Goal: Transaction & Acquisition: Purchase product/service

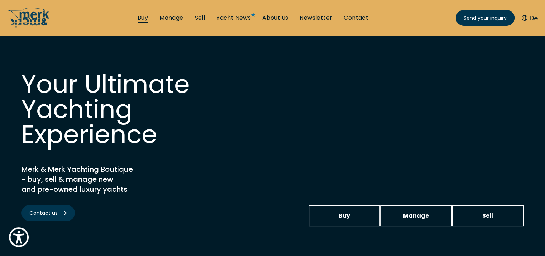
click at [144, 17] on link "Buy" at bounding box center [143, 18] width 10 height 8
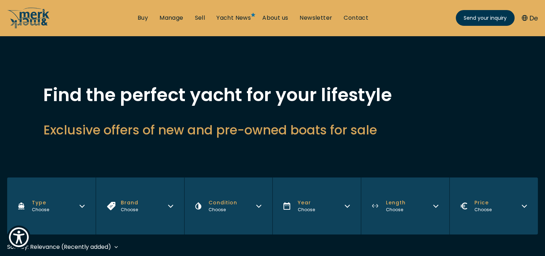
click at [172, 205] on icon "button" at bounding box center [171, 205] width 6 height 6
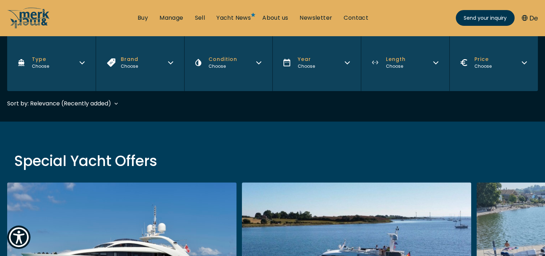
scroll to position [36, 0]
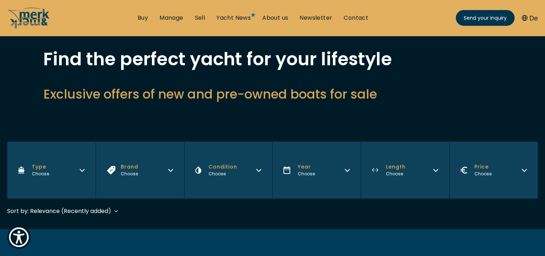
click at [169, 167] on icon "button" at bounding box center [171, 169] width 6 height 6
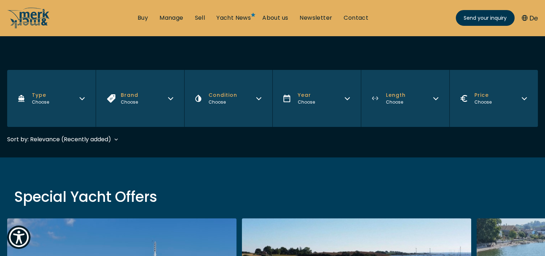
scroll to position [143, 0]
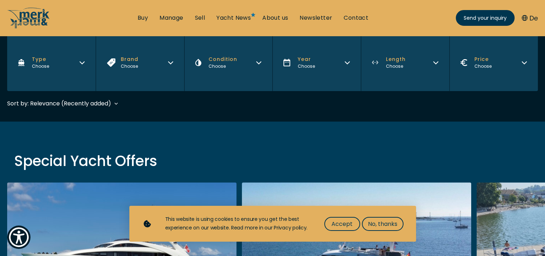
click at [170, 64] on icon "button" at bounding box center [170, 63] width 4 height 2
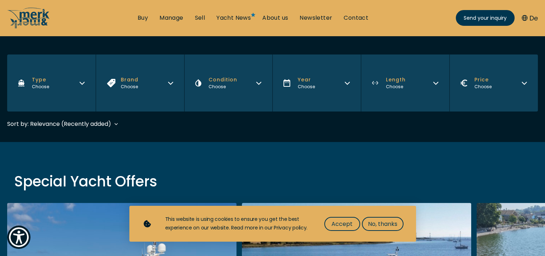
scroll to position [143, 0]
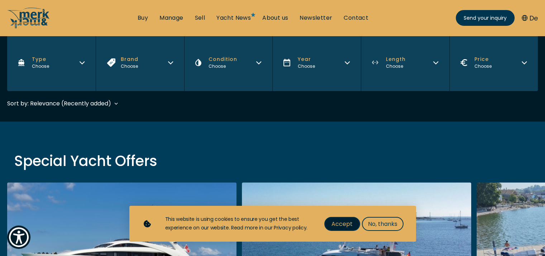
click at [349, 222] on span "Accept" at bounding box center [342, 223] width 21 height 9
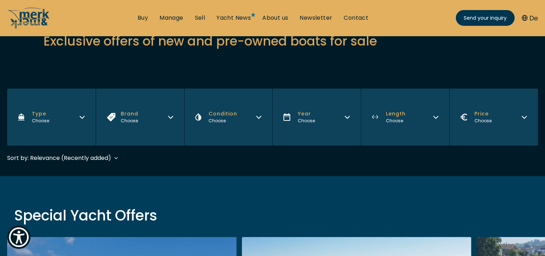
scroll to position [72, 0]
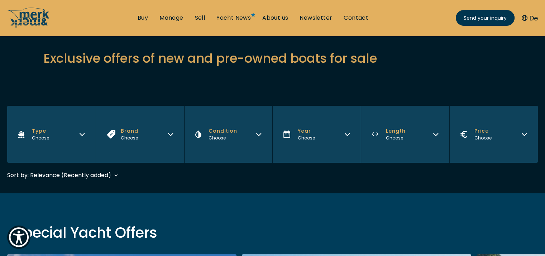
click at [170, 133] on icon "Brand" at bounding box center [171, 133] width 6 height 6
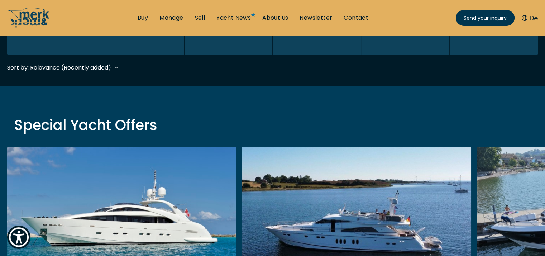
scroll to position [108, 0]
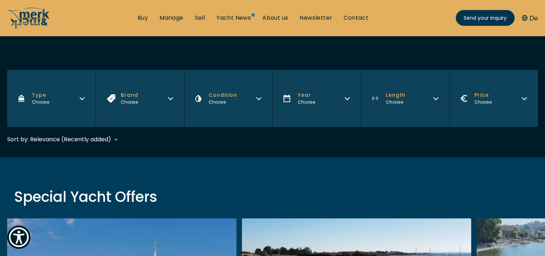
click at [172, 94] on button "Brand Choose" at bounding box center [140, 98] width 89 height 57
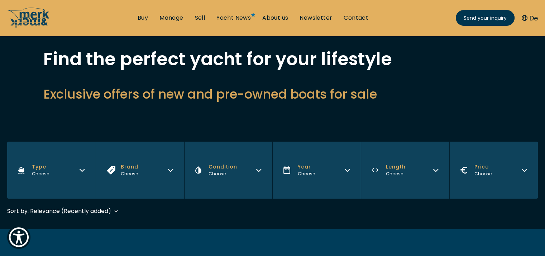
scroll to position [36, 0]
click at [143, 17] on link "Buy" at bounding box center [143, 18] width 10 height 8
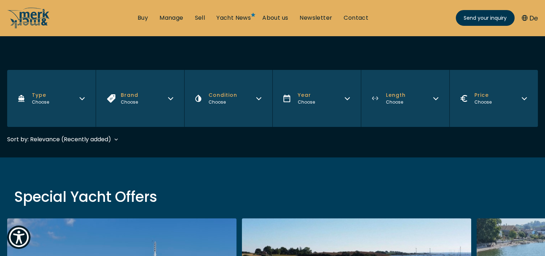
scroll to position [143, 0]
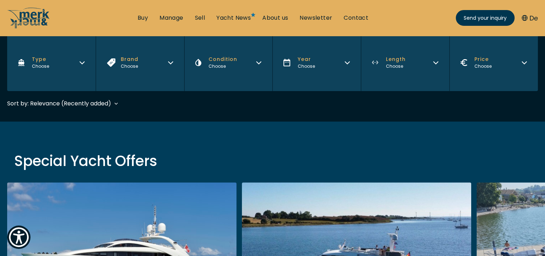
click at [169, 62] on icon "Brand" at bounding box center [171, 62] width 6 height 6
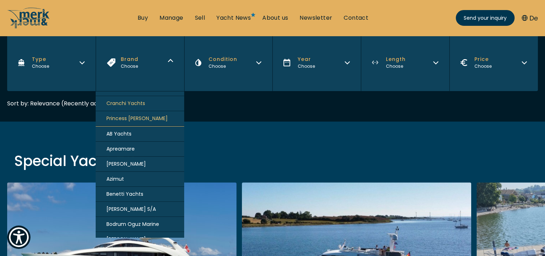
scroll to position [0, 0]
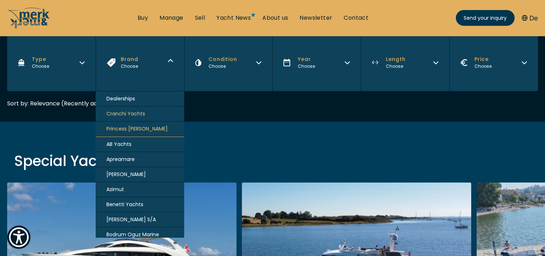
click at [129, 99] on div "Dealerships" at bounding box center [140, 98] width 89 height 15
click at [129, 98] on div "Dealerships" at bounding box center [140, 98] width 89 height 15
click at [119, 144] on span "AB Yachts" at bounding box center [118, 144] width 25 height 8
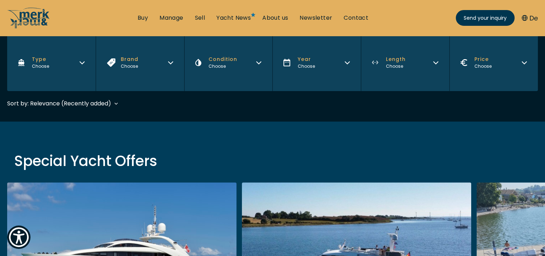
scroll to position [177, 0]
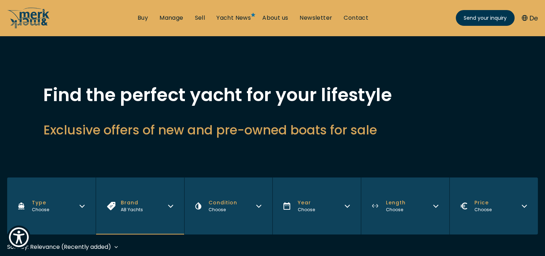
scroll to position [108, 0]
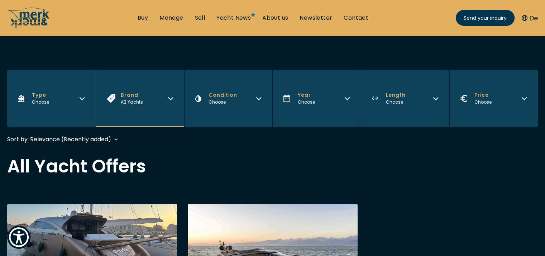
click at [167, 103] on button "Brand AB Yachts" at bounding box center [140, 98] width 89 height 57
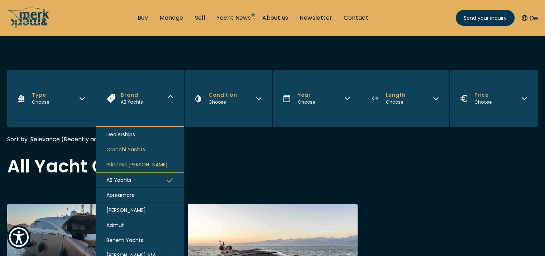
click at [127, 193] on span "Apreamare" at bounding box center [120, 195] width 28 height 8
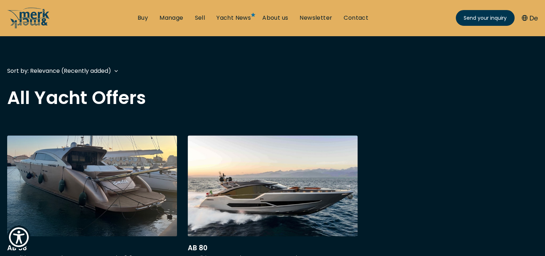
scroll to position [177, 0]
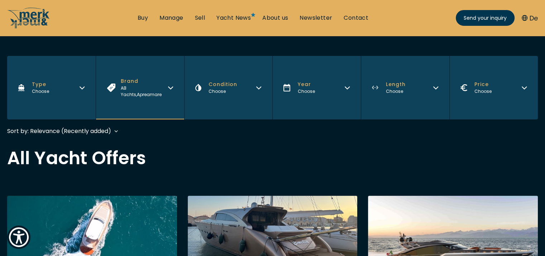
scroll to position [143, 0]
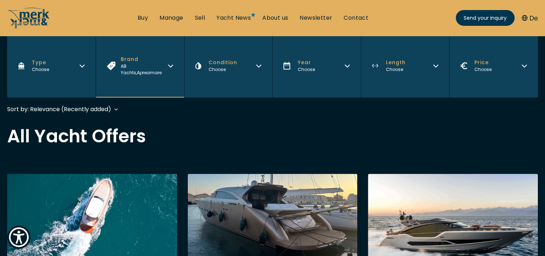
click at [172, 67] on icon "Brand" at bounding box center [171, 65] width 6 height 6
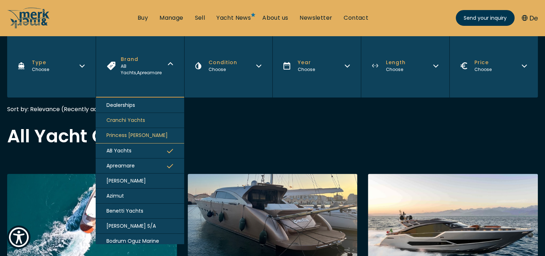
click at [136, 213] on span "Benetti Yachts" at bounding box center [124, 211] width 37 height 8
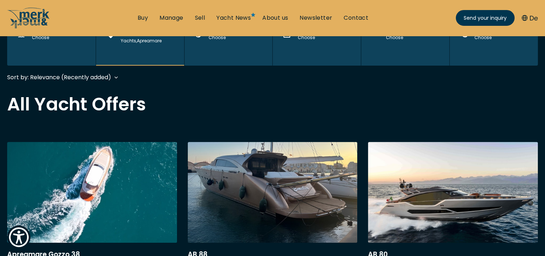
scroll to position [177, 0]
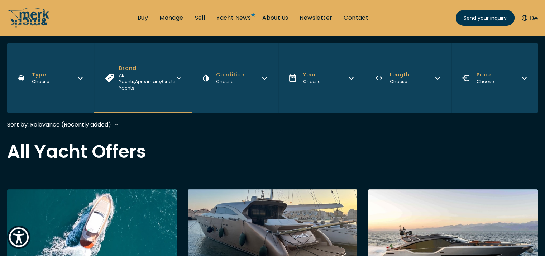
scroll to position [143, 0]
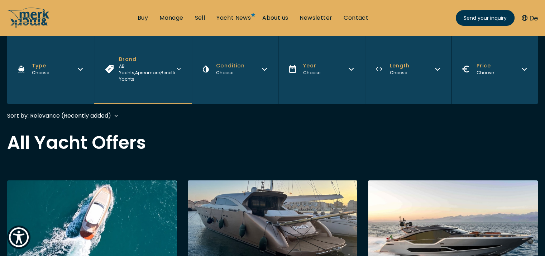
click at [161, 70] on span "Apreamare ," at bounding box center [147, 73] width 25 height 6
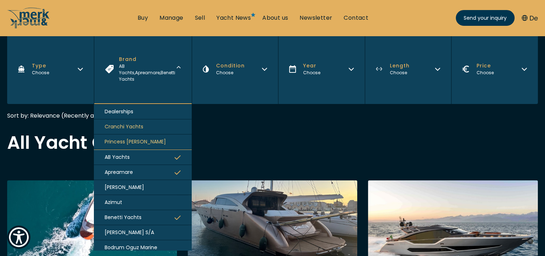
click at [128, 105] on div "Dealerships" at bounding box center [143, 111] width 98 height 15
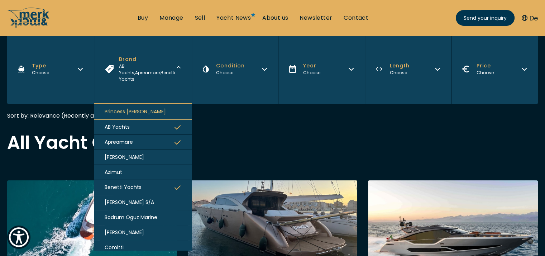
scroll to position [26, 0]
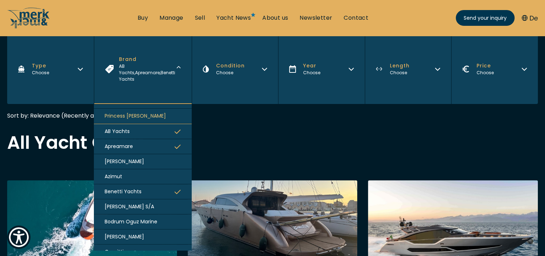
click at [144, 70] on span "Apreamare ," at bounding box center [147, 73] width 25 height 6
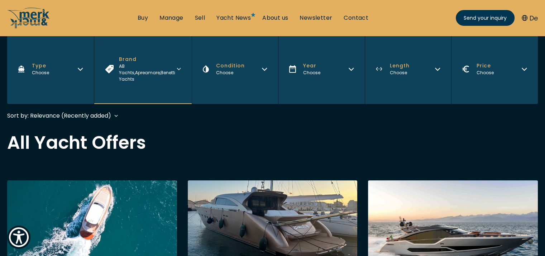
click at [128, 67] on span "AB Yachts ," at bounding box center [127, 69] width 16 height 13
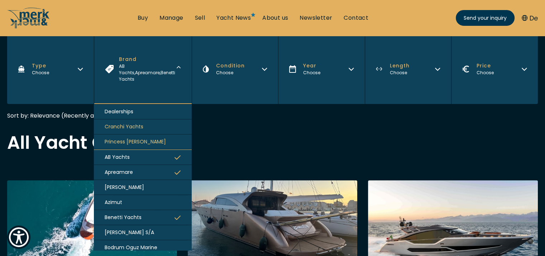
click at [128, 67] on span "AB Yachts ," at bounding box center [127, 69] width 16 height 13
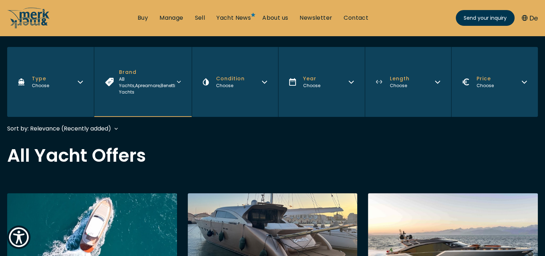
scroll to position [143, 0]
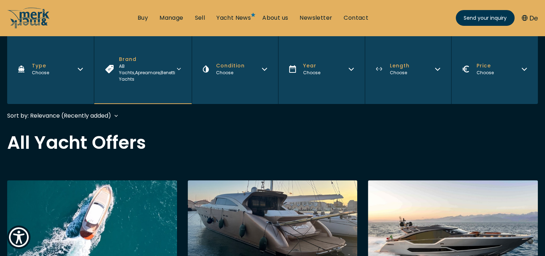
click at [173, 68] on button "Brand AB Yachts , Apreamare , [PERSON_NAME]" at bounding box center [143, 69] width 98 height 70
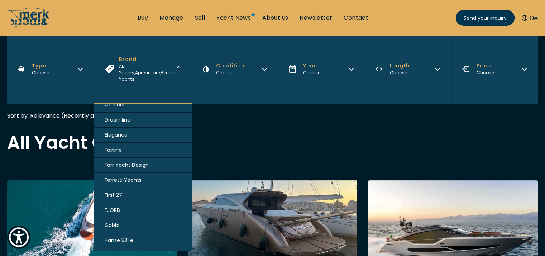
scroll to position [0, 0]
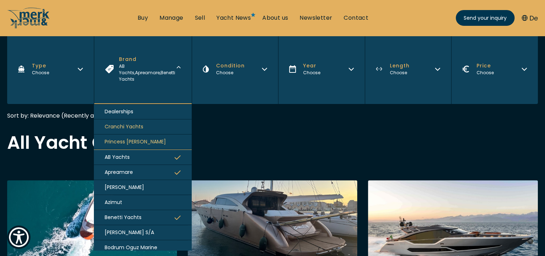
click at [175, 64] on button "Brand AB Yachts , Apreamare , [PERSON_NAME]" at bounding box center [143, 69] width 98 height 70
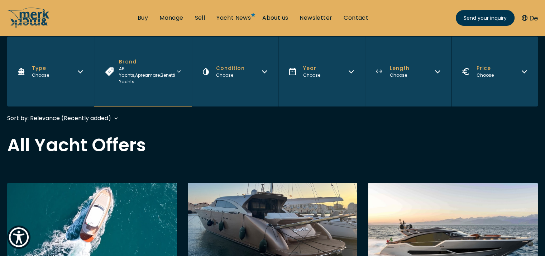
scroll to position [108, 0]
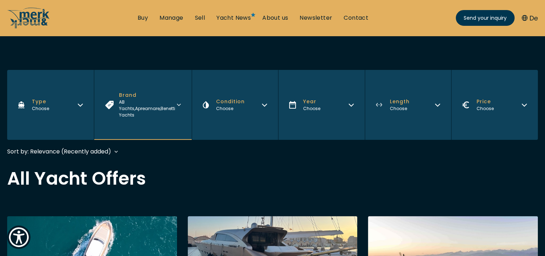
click at [173, 101] on button "Brand AB Yachts , Apreamare , [PERSON_NAME]" at bounding box center [143, 105] width 98 height 70
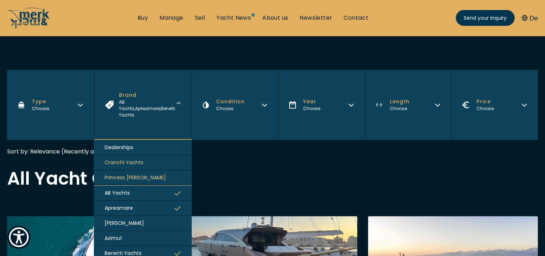
click at [133, 231] on button "Azimut" at bounding box center [143, 238] width 98 height 15
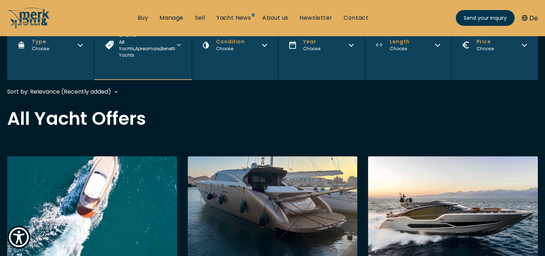
scroll to position [87, 0]
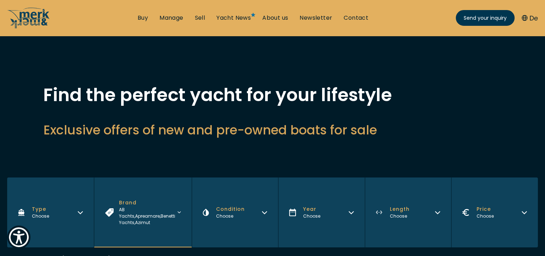
click at [162, 213] on div "AB Yachts , Apreamare , Benetti Yachts , Azimut" at bounding box center [148, 215] width 58 height 19
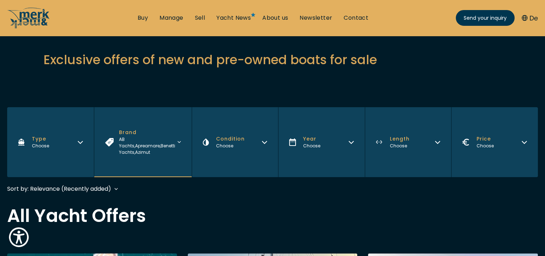
scroll to position [143, 0]
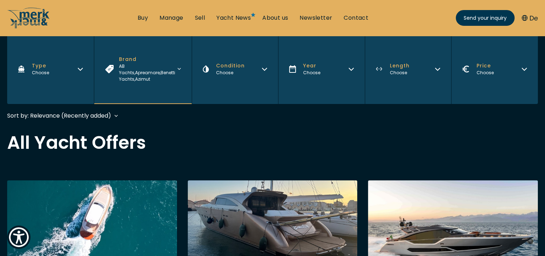
click at [150, 76] on span "Azimut" at bounding box center [142, 79] width 15 height 6
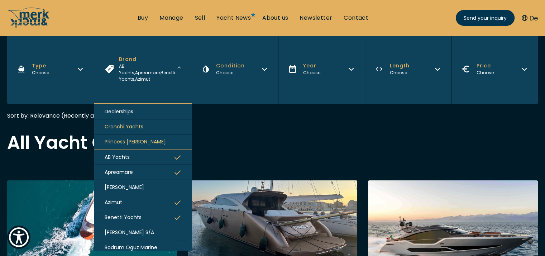
click at [135, 184] on span "[PERSON_NAME]" at bounding box center [124, 188] width 39 height 8
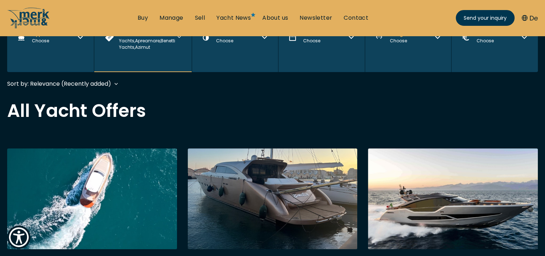
scroll to position [177, 0]
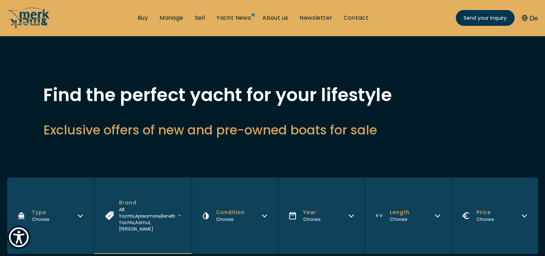
scroll to position [72, 0]
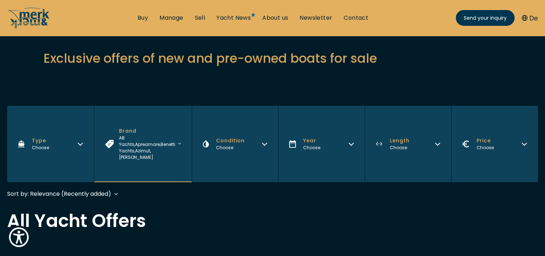
click at [162, 141] on div "AB Yachts , Apreamare , [PERSON_NAME] , [PERSON_NAME] , [PERSON_NAME]" at bounding box center [148, 148] width 59 height 26
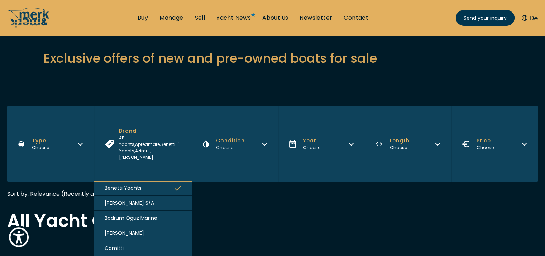
scroll to position [215, 0]
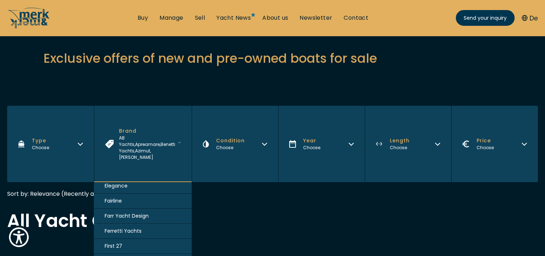
click at [134, 227] on span "Ferretti Yachts" at bounding box center [123, 231] width 37 height 8
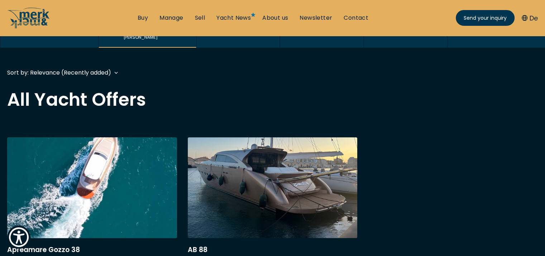
scroll to position [177, 0]
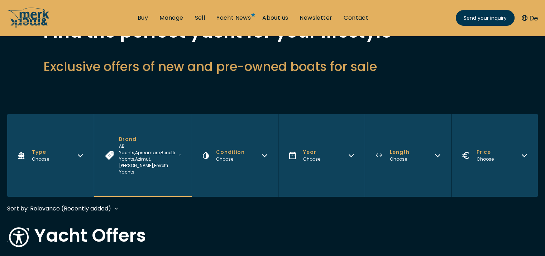
scroll to position [72, 0]
